Goal: Transaction & Acquisition: Purchase product/service

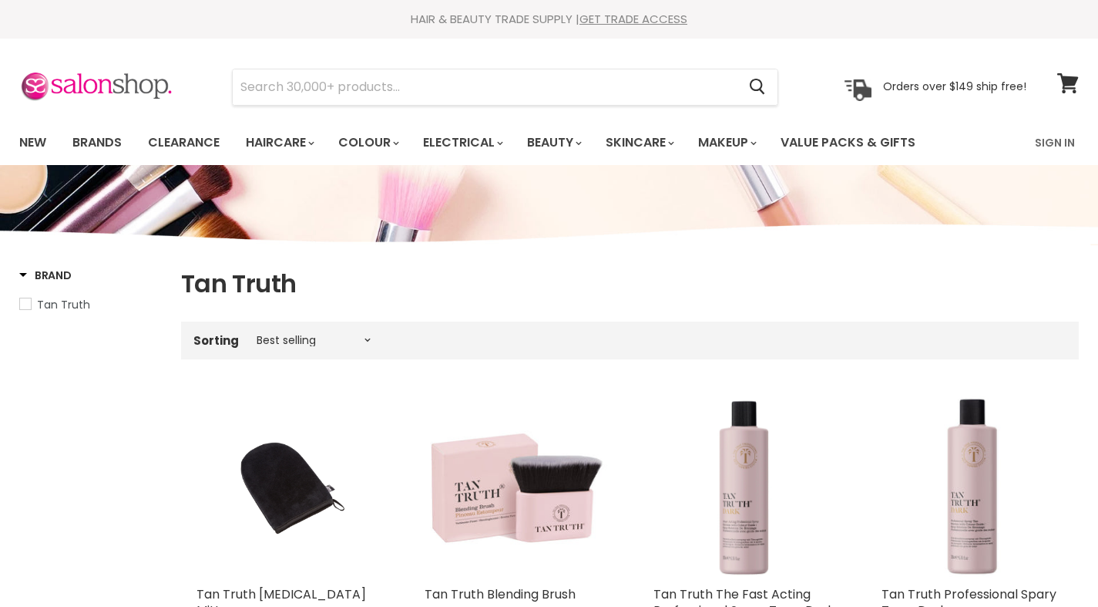
click at [451, 160] on li "Electrical By Product Dryers Straighteners Curling Wands Hot Air Brush" at bounding box center [462, 142] width 101 height 45
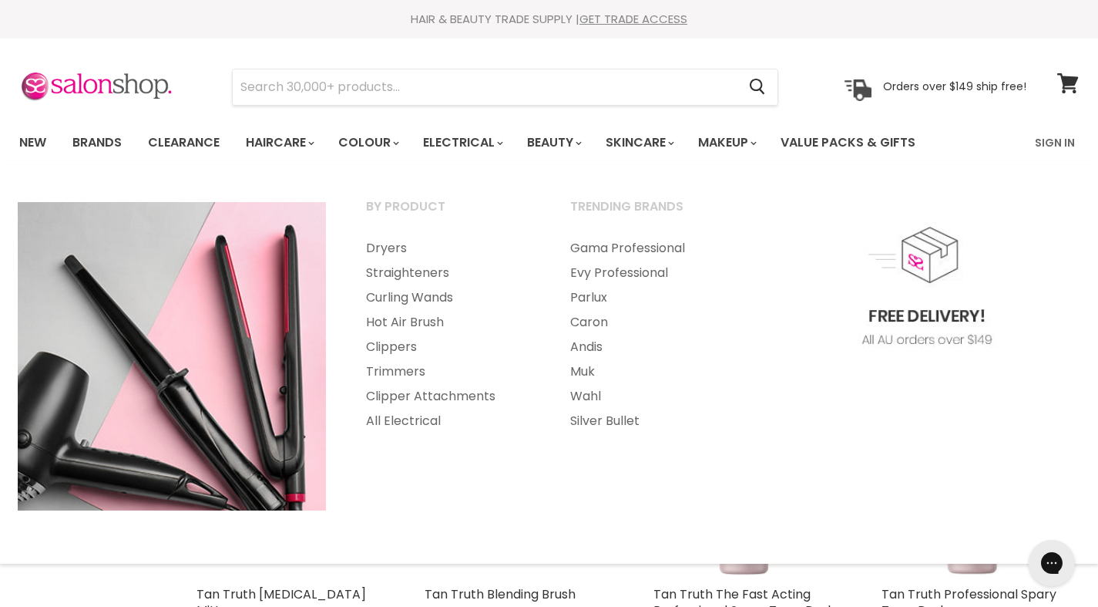
click at [396, 429] on link "All Electrical" at bounding box center [447, 421] width 201 height 25
click at [321, 341] on img "Main menu" at bounding box center [172, 356] width 308 height 308
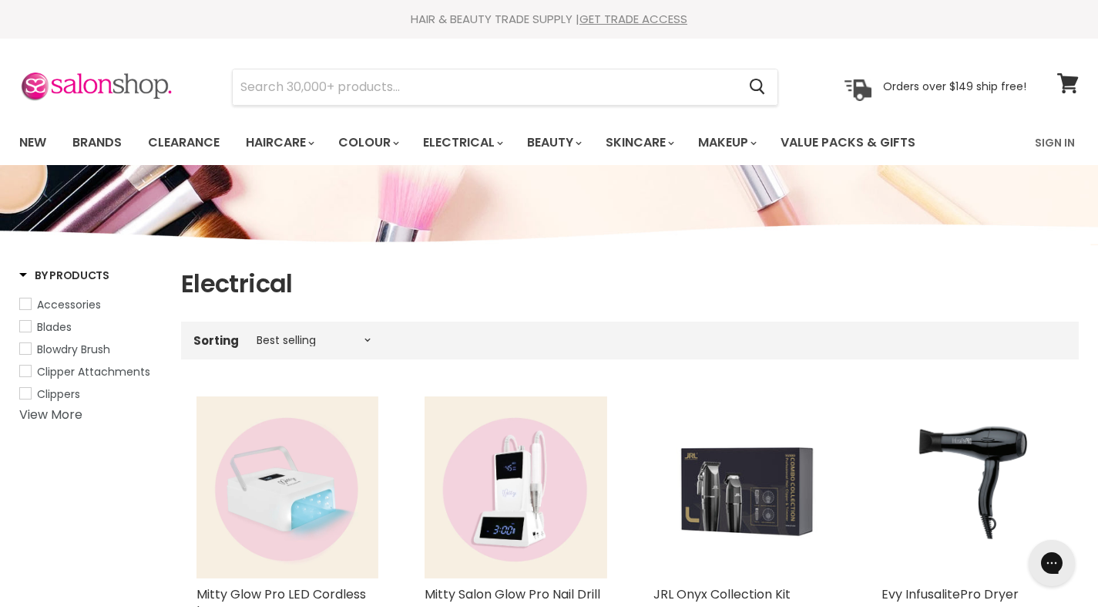
click at [549, 483] on img "Main content" at bounding box center [516, 487] width 182 height 182
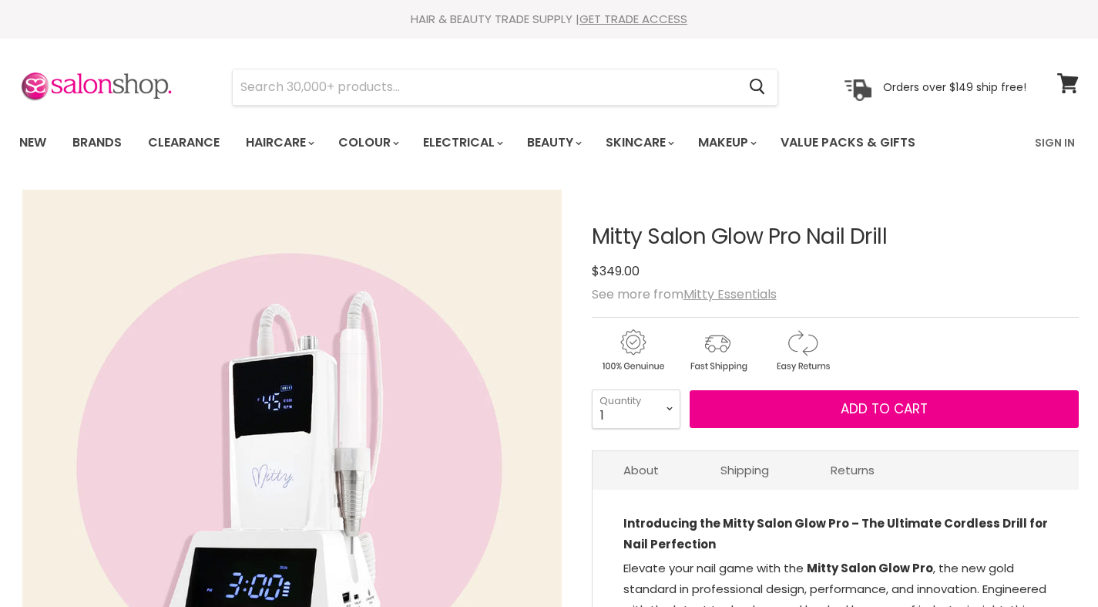
scroll to position [530, 0]
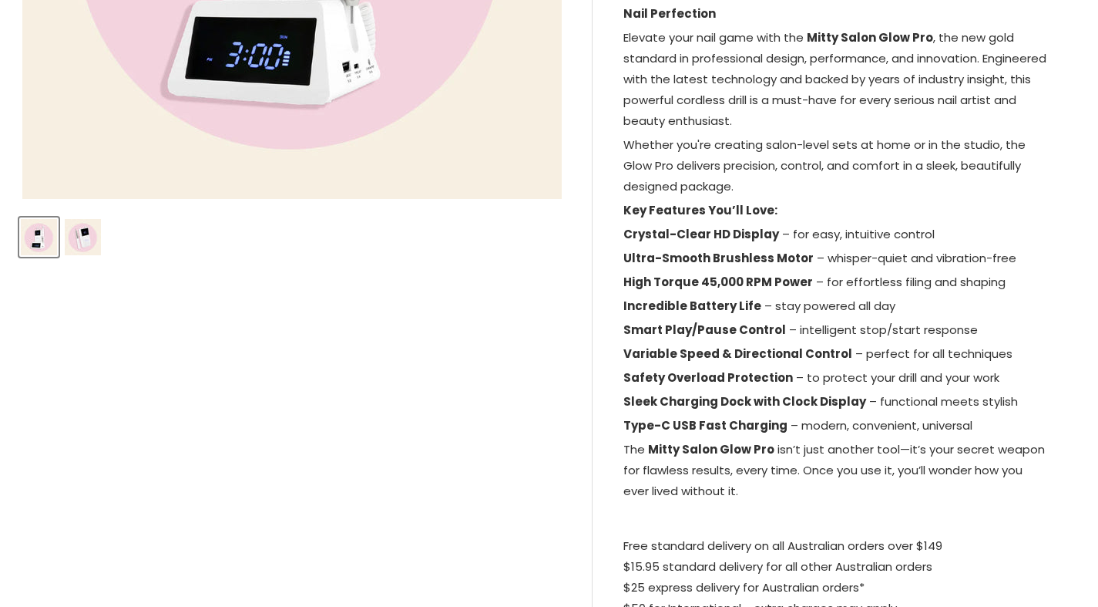
click at [772, 271] on p "High Torque 45,000 RPM Power – for effortless filing and shaping" at bounding box center [837, 283] width 426 height 24
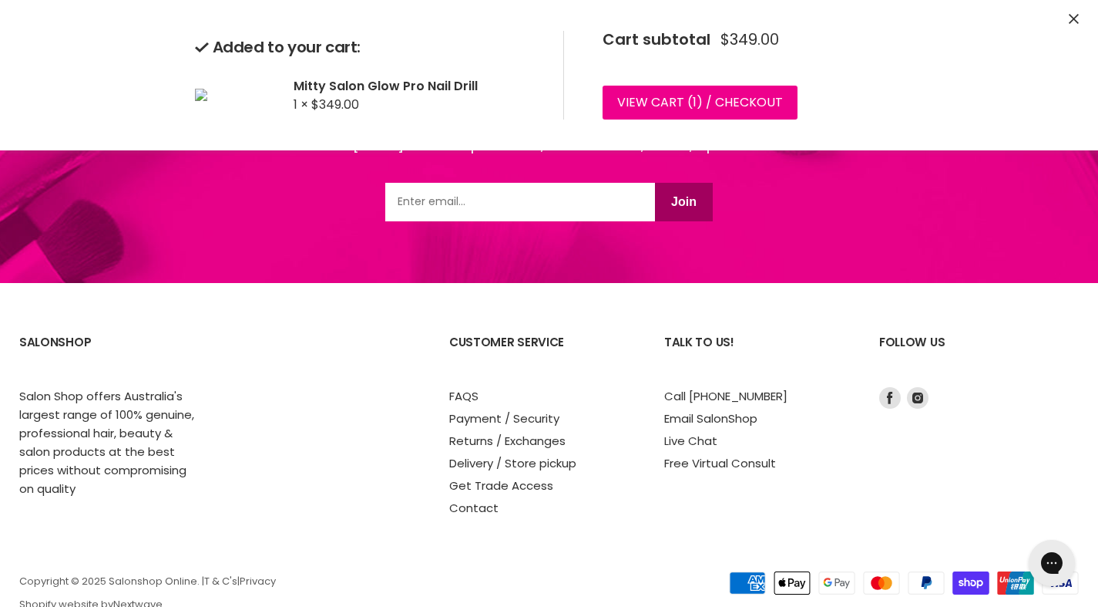
scroll to position [2015, 0]
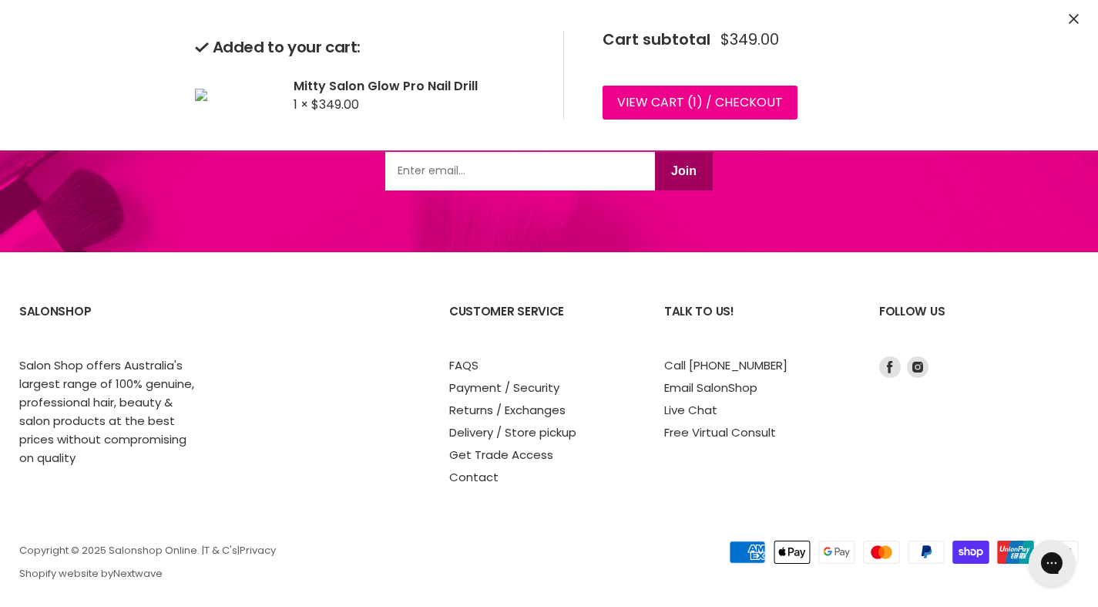
click at [431, 384] on div "Footer" at bounding box center [334, 389] width 200 height 194
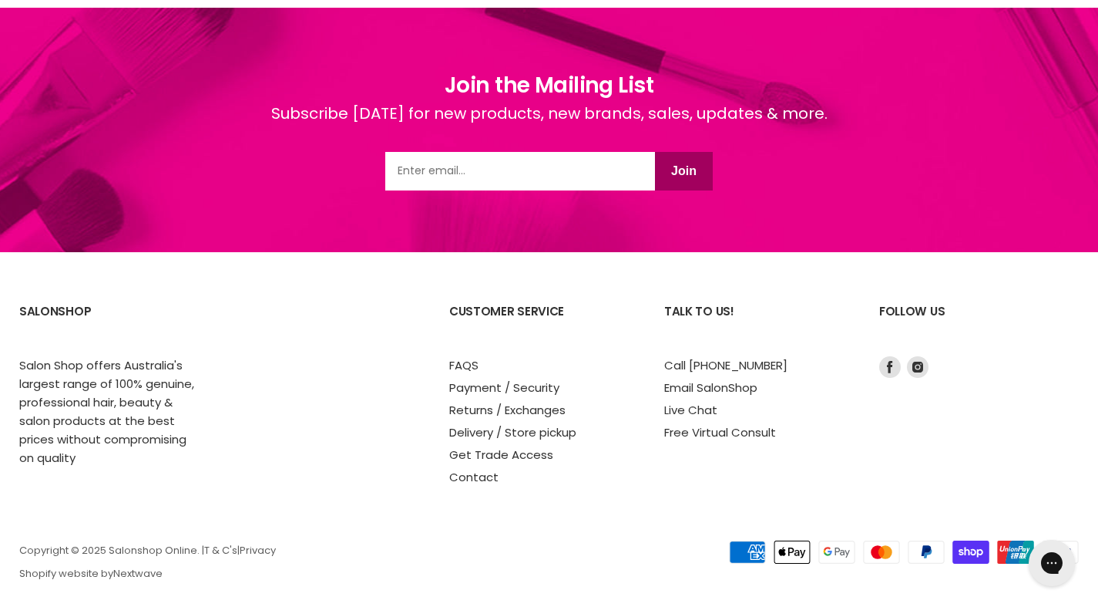
click at [769, 424] on link "Free Virtual Consult" at bounding box center [720, 432] width 112 height 16
